Goal: Task Accomplishment & Management: Manage account settings

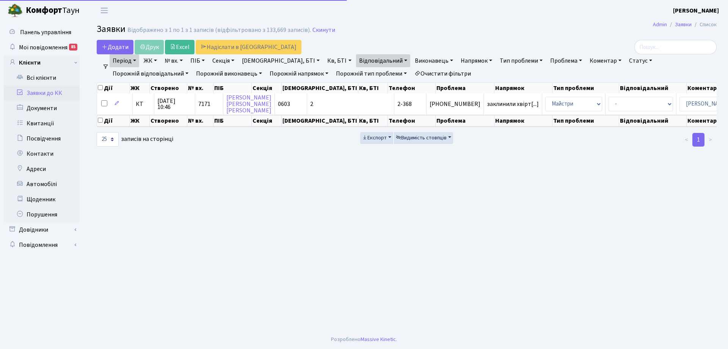
select select "25"
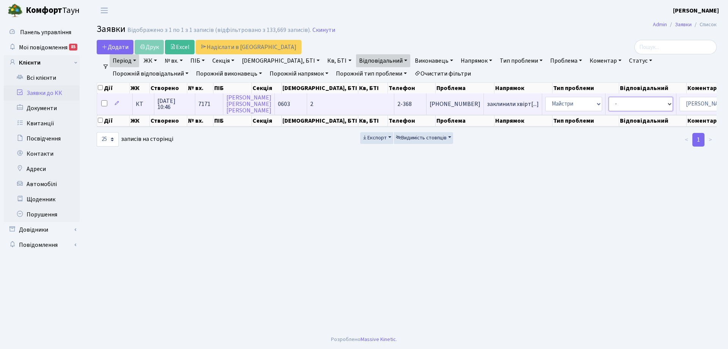
click at [609, 104] on select "- Замовлення плану комунікацій Дитячі майданчики Озеленення Прибирання в будинк…" at bounding box center [641, 104] width 64 height 14
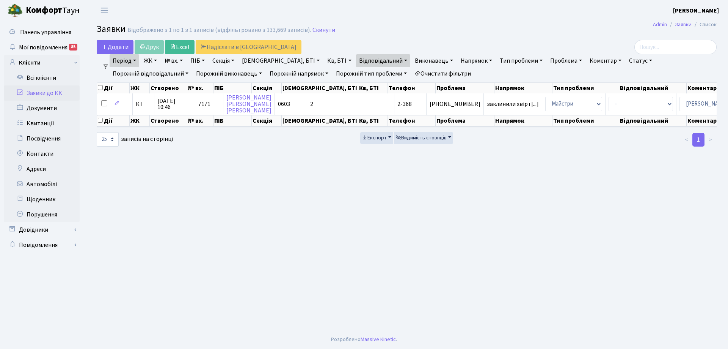
click at [640, 233] on main "Admin Заявки Список Заявки Відображено з 1 по 1 з 1 записів (відфільтровано з 1…" at bounding box center [406, 175] width 643 height 309
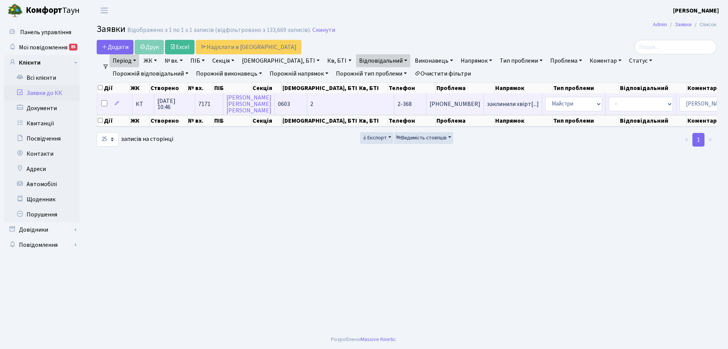
click at [319, 107] on td "2" at bounding box center [350, 103] width 87 height 21
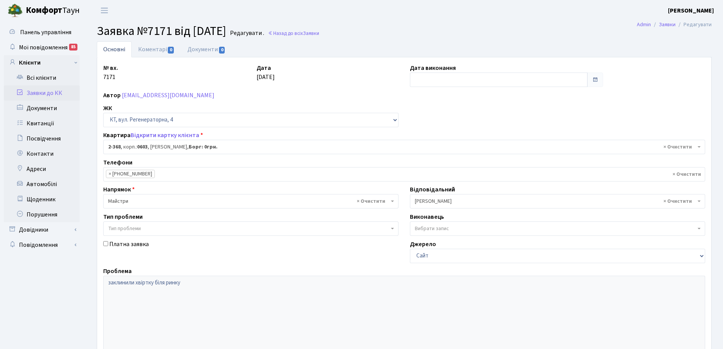
select select "1382"
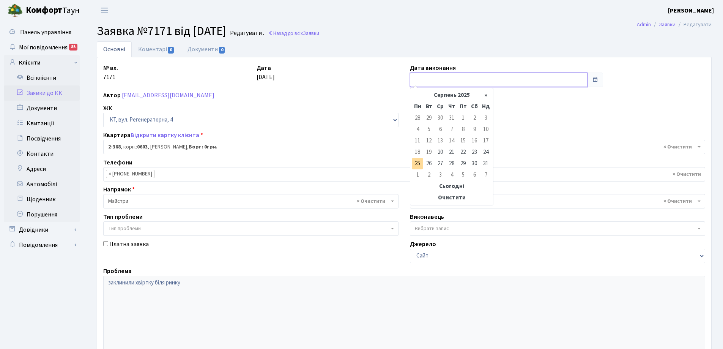
click at [454, 82] on input "text" at bounding box center [499, 79] width 178 height 14
click at [465, 152] on td "22" at bounding box center [462, 151] width 11 height 11
type input "22.08.2025"
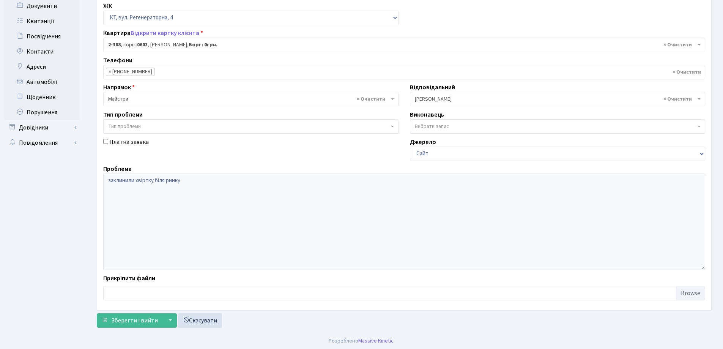
scroll to position [104, 0]
click at [126, 317] on span "Зберегти і вийти" at bounding box center [134, 318] width 47 height 8
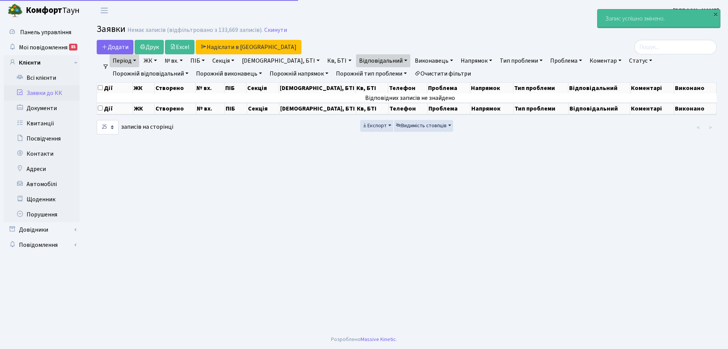
select select "25"
